Goal: Information Seeking & Learning: Learn about a topic

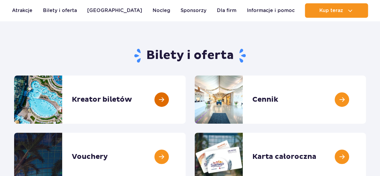
scroll to position [60, 0]
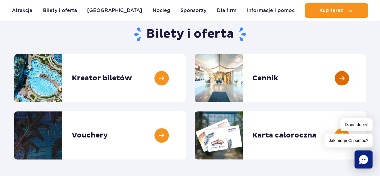
click at [366, 80] on link at bounding box center [366, 78] width 0 height 48
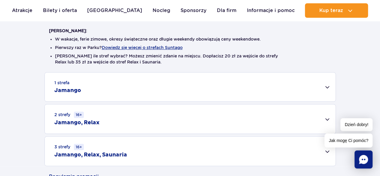
scroll to position [210, 0]
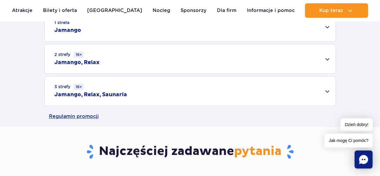
click at [246, 65] on div "2 strefy 16+ Jamango, Relax" at bounding box center [190, 58] width 291 height 29
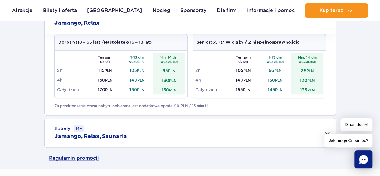
scroll to position [240, 0]
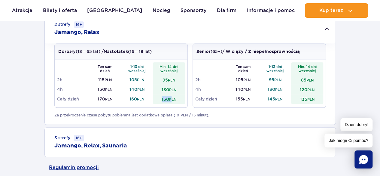
drag, startPoint x: 172, startPoint y: 99, endPoint x: 154, endPoint y: 97, distance: 18.2
click at [154, 97] on td "150 PLN" at bounding box center [169, 99] width 32 height 10
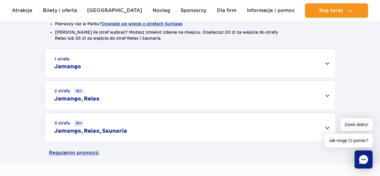
scroll to position [150, 0]
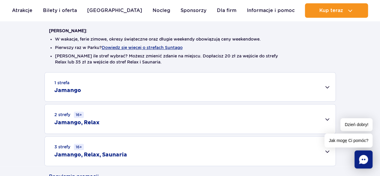
click at [100, 137] on div "3 strefy 16+ Jamango, Relax, Saunaria" at bounding box center [190, 150] width 291 height 29
click at [103, 123] on div "2 strefy 16+ Jamango, Relax" at bounding box center [190, 118] width 291 height 29
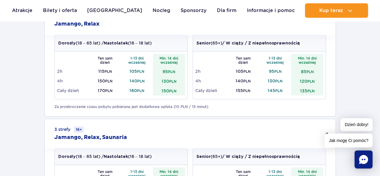
scroll to position [240, 0]
